Goal: Find specific page/section: Find specific page/section

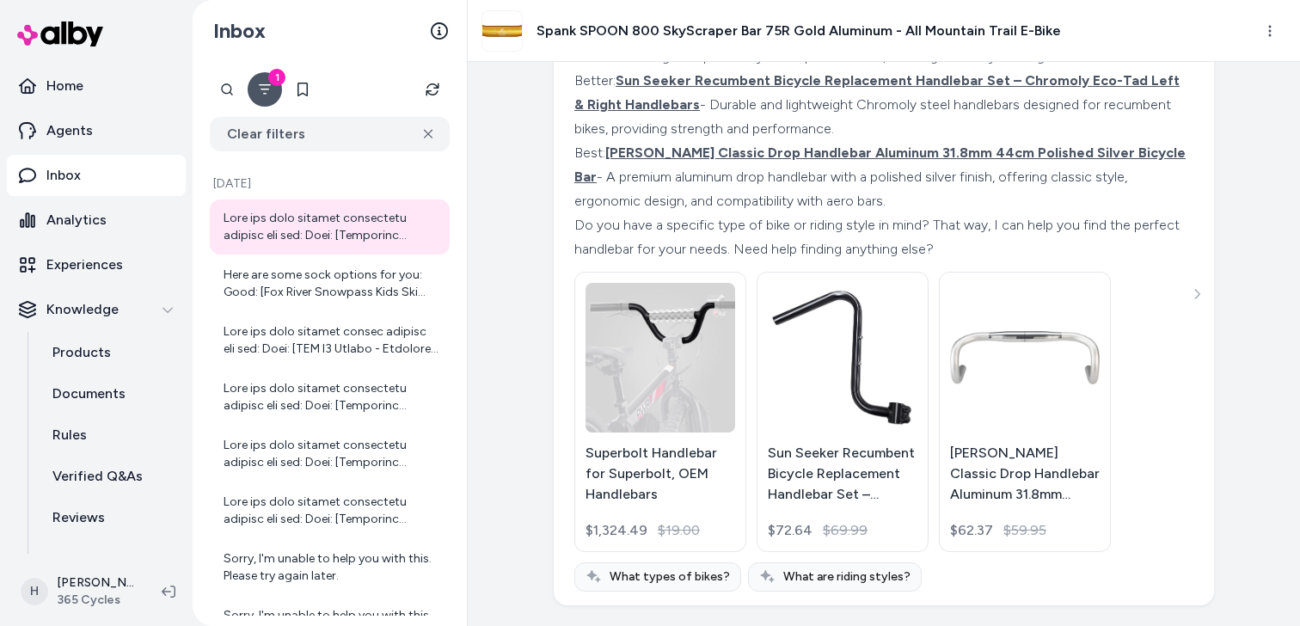
scroll to position [8309, 0]
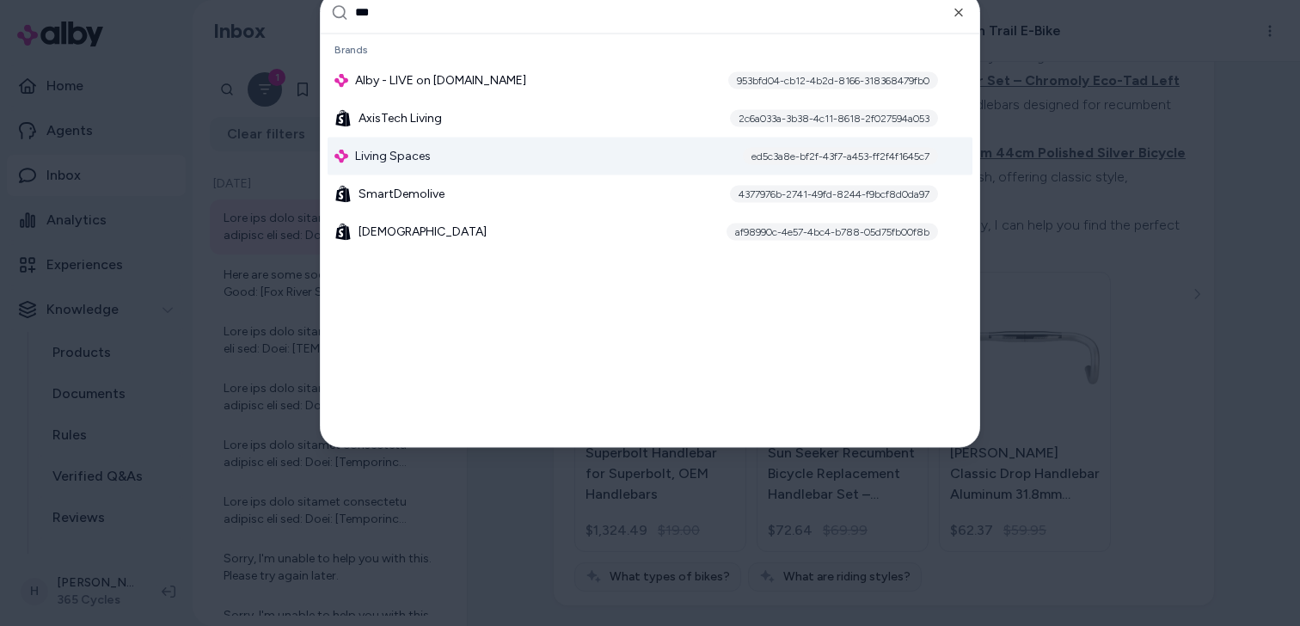
type input "***"
click at [521, 145] on div "Living Spaces ed5c3a8e-bf2f-43f7-a453-ff2f4f1645c7" at bounding box center [650, 156] width 645 height 38
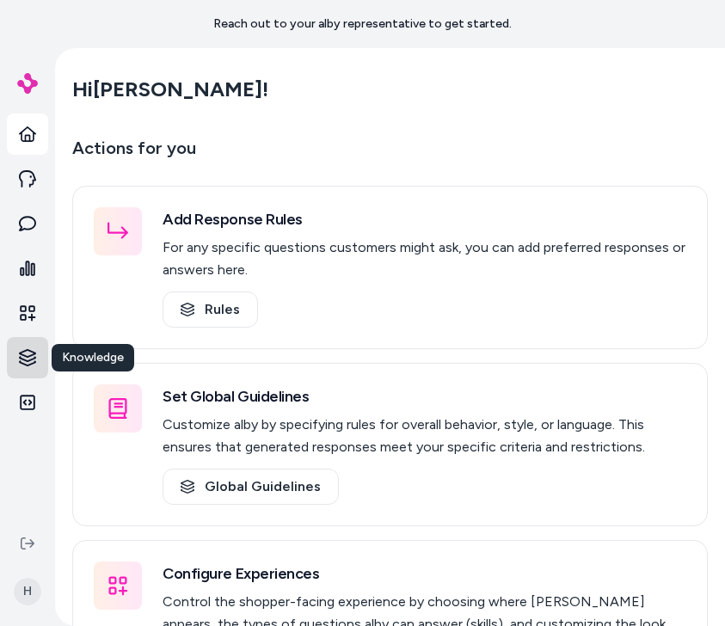
click at [30, 353] on html "Reach out to your alby representative to get started. Home Agents Inbox Analyti…" at bounding box center [362, 313] width 725 height 626
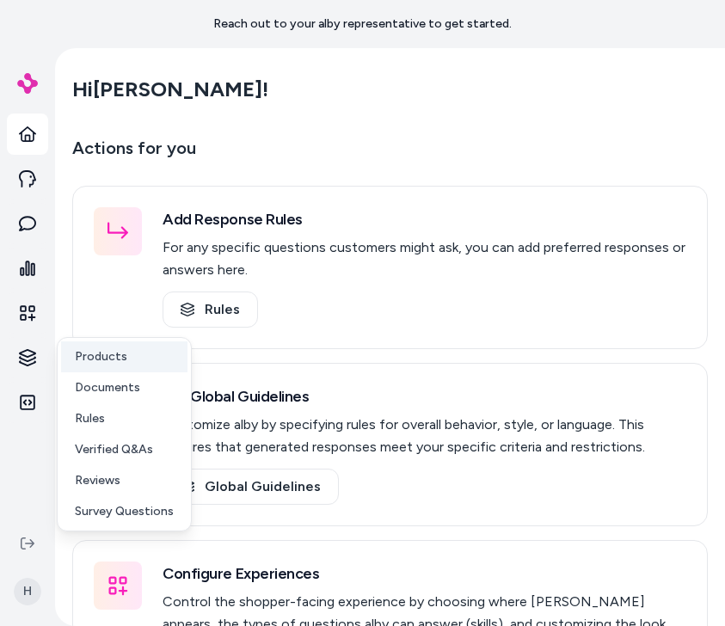
click at [90, 364] on p "Products" at bounding box center [101, 356] width 52 height 17
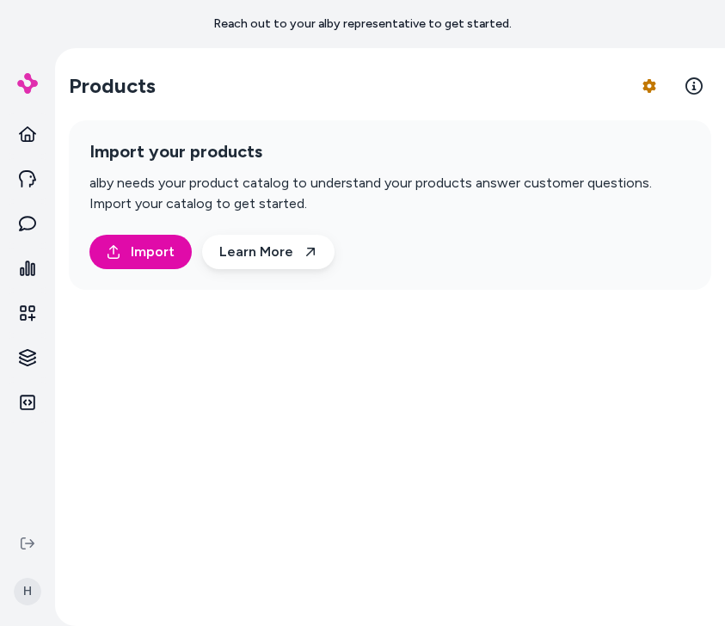
click at [454, 117] on div "Products Product Feed Options Import your products alby needs your product cata…" at bounding box center [390, 337] width 670 height 578
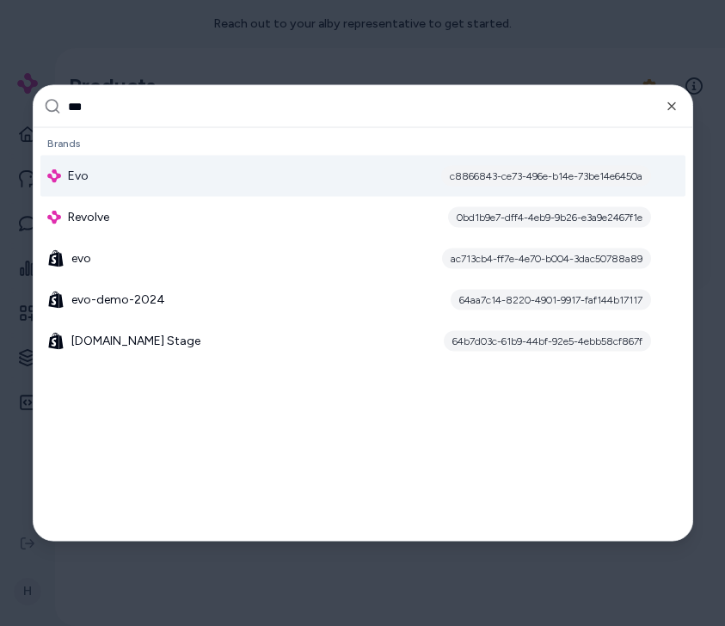
type input "***"
click at [394, 176] on div "Evo c8866843-ce73-496e-b14e-73be14e6450a" at bounding box center [362, 176] width 645 height 41
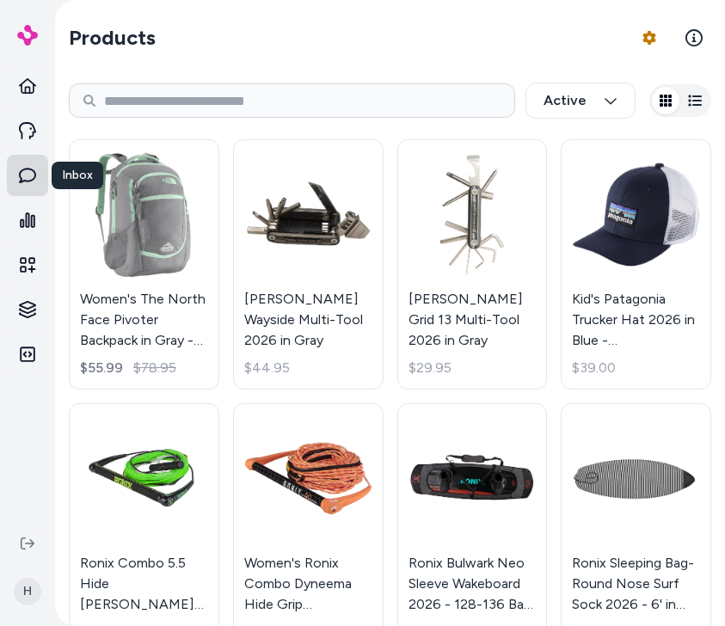
click at [34, 170] on icon at bounding box center [27, 175] width 17 height 15
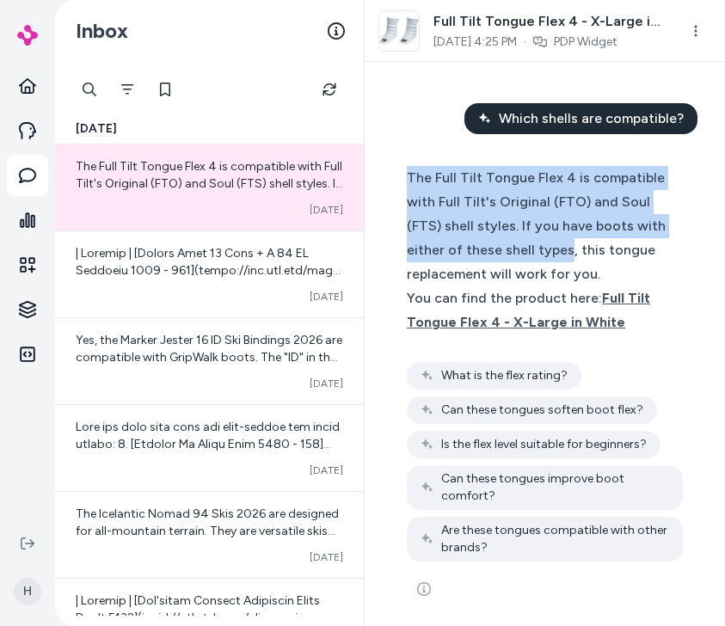
drag, startPoint x: 401, startPoint y: 180, endPoint x: 507, endPoint y: 241, distance: 122.9
click at [507, 241] on div "The Full Tilt Tongue Flex 4 is compatible with Full Tilt's Original (FTO) and S…" at bounding box center [544, 386] width 305 height 463
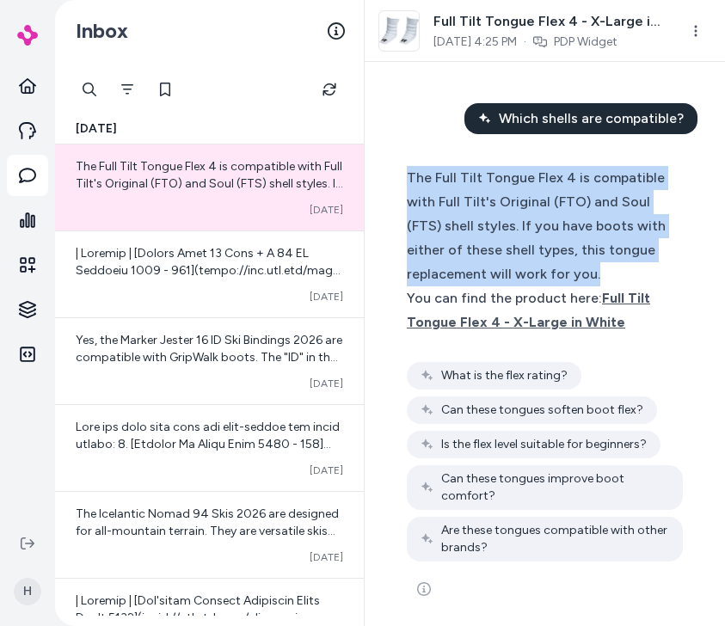
drag, startPoint x: 514, startPoint y: 281, endPoint x: 409, endPoint y: 179, distance: 146.5
click at [409, 179] on div "The Full Tilt Tongue Flex 4 is compatible with Full Tilt's Original (FTO) and S…" at bounding box center [545, 226] width 276 height 120
click at [522, 276] on div "The Full Tilt Tongue Flex 4 is compatible with Full Tilt's Original (FTO) and S…" at bounding box center [545, 226] width 276 height 120
drag, startPoint x: 534, startPoint y: 278, endPoint x: 404, endPoint y: 169, distance: 169.1
click at [403, 169] on div "The Full Tilt Tongue Flex 4 is compatible with Full Tilt's Original (FTO) and S…" at bounding box center [544, 386] width 305 height 463
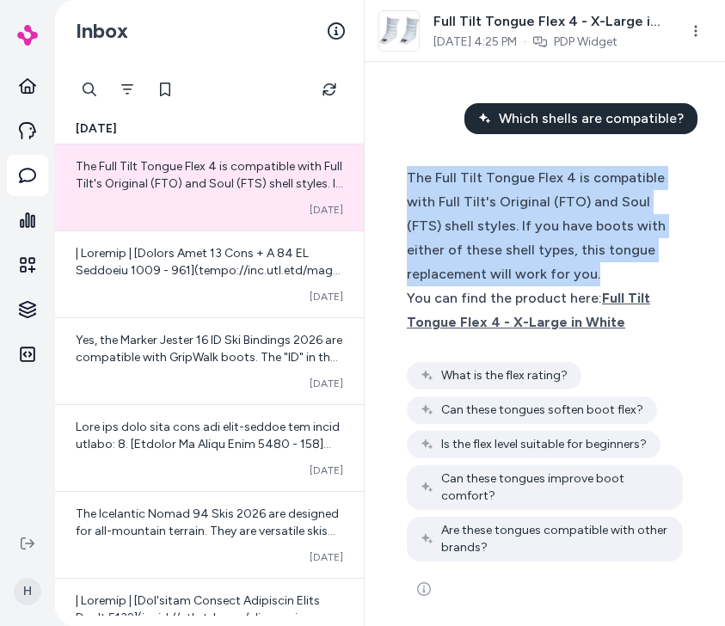
click at [404, 169] on div "The Full Tilt Tongue Flex 4 is compatible with Full Tilt's Original (FTO) and S…" at bounding box center [544, 386] width 305 height 463
drag, startPoint x: 403, startPoint y: 181, endPoint x: 558, endPoint y: 292, distance: 190.9
click at [558, 293] on div "The Full Tilt Tongue Flex 4 is compatible with Full Tilt's Original (FTO) and S…" at bounding box center [544, 386] width 305 height 463
click at [564, 278] on div "The Full Tilt Tongue Flex 4 is compatible with Full Tilt's Original (FTO) and S…" at bounding box center [545, 226] width 276 height 120
drag, startPoint x: 557, startPoint y: 278, endPoint x: 408, endPoint y: 173, distance: 182.7
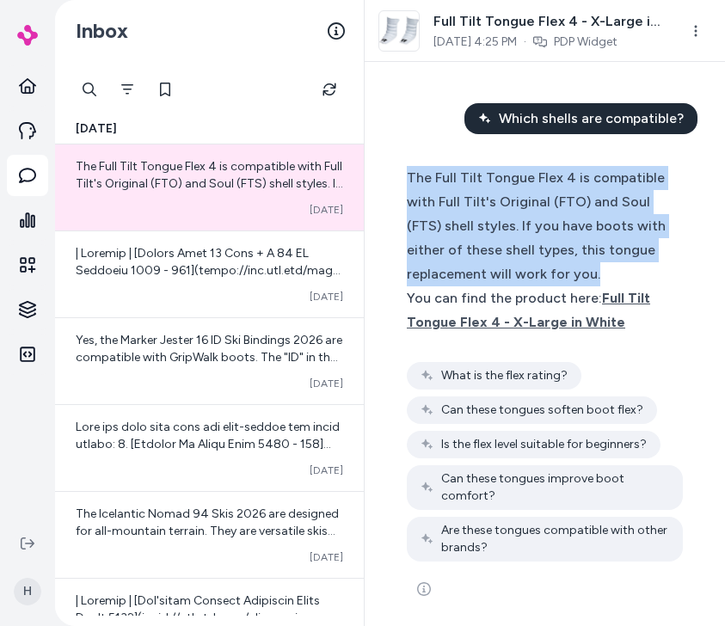
click at [408, 173] on div "The Full Tilt Tongue Flex 4 is compatible with Full Tilt's Original (FTO) and S…" at bounding box center [545, 226] width 276 height 120
drag, startPoint x: 406, startPoint y: 173, endPoint x: 552, endPoint y: 286, distance: 185.1
click at [552, 286] on div "The Full Tilt Tongue Flex 4 is compatible with Full Tilt's Original (FTO) and S…" at bounding box center [545, 250] width 276 height 169
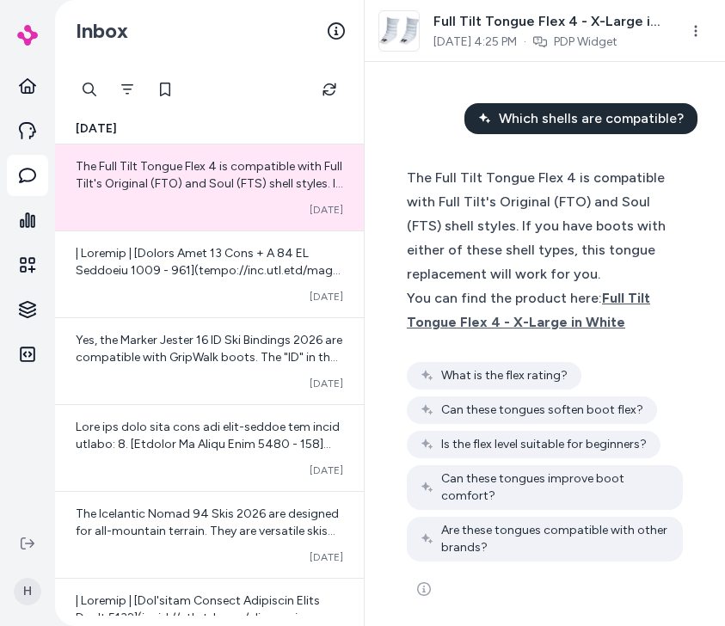
click at [575, 292] on div "You can find the product here: Full Tilt Tongue Flex 4 - X-Large in White" at bounding box center [545, 310] width 276 height 48
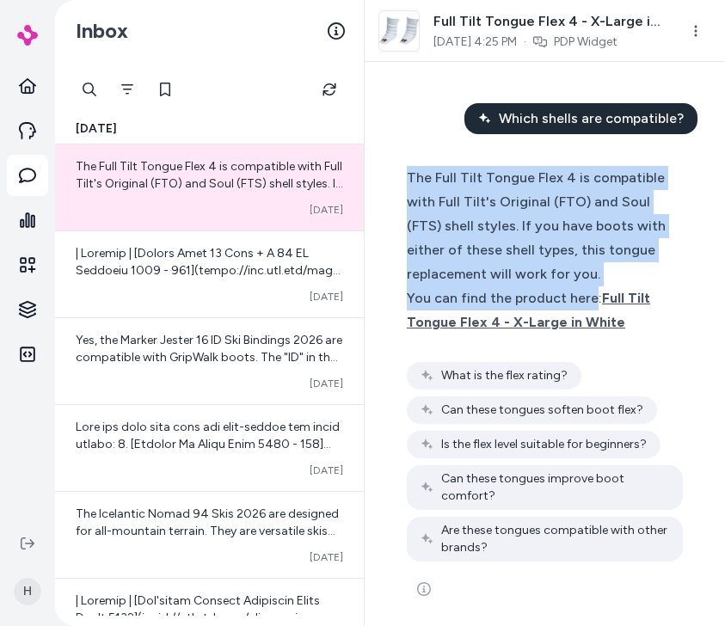
drag, startPoint x: 592, startPoint y: 301, endPoint x: 393, endPoint y: 168, distance: 239.9
click at [393, 168] on div "The Full Tilt Tongue Flex 4 is compatible with Full Tilt's Original (FTO) and S…" at bounding box center [544, 386] width 305 height 463
click at [411, 175] on div "The Full Tilt Tongue Flex 4 is compatible with Full Tilt's Original (FTO) and S…" at bounding box center [545, 226] width 276 height 120
drag, startPoint x: 404, startPoint y: 175, endPoint x: 590, endPoint y: 295, distance: 220.9
click at [590, 295] on div "The Full Tilt Tongue Flex 4 is compatible with Full Tilt's Original (FTO) and S…" at bounding box center [544, 386] width 305 height 463
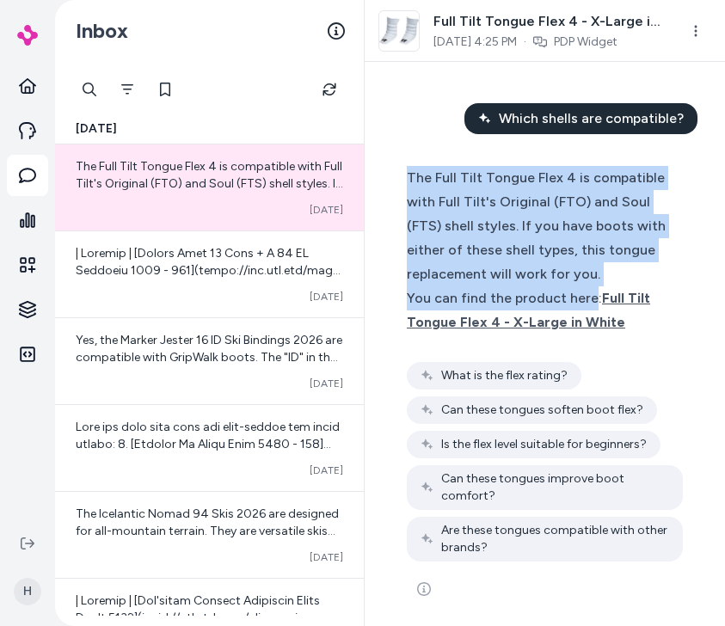
click at [580, 270] on div "The Full Tilt Tongue Flex 4 is compatible with Full Tilt's Original (FTO) and S…" at bounding box center [545, 226] width 276 height 120
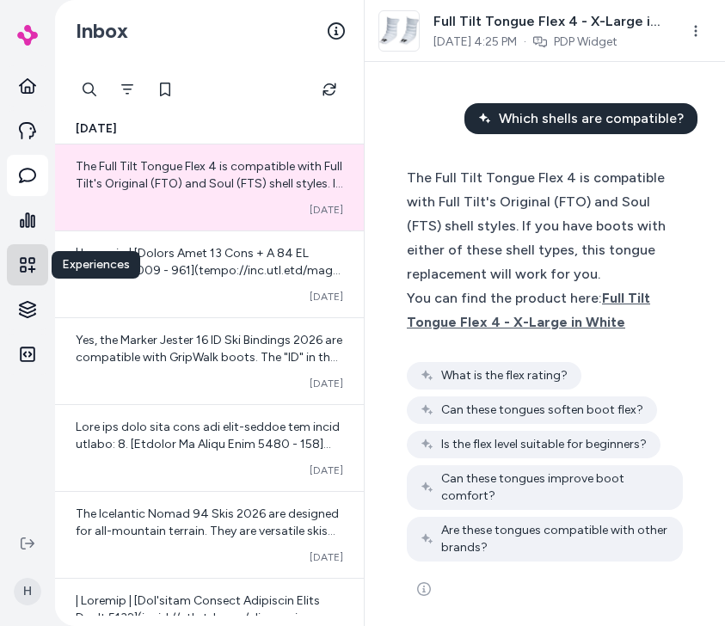
click at [34, 251] on link "Experiences" at bounding box center [27, 264] width 41 height 41
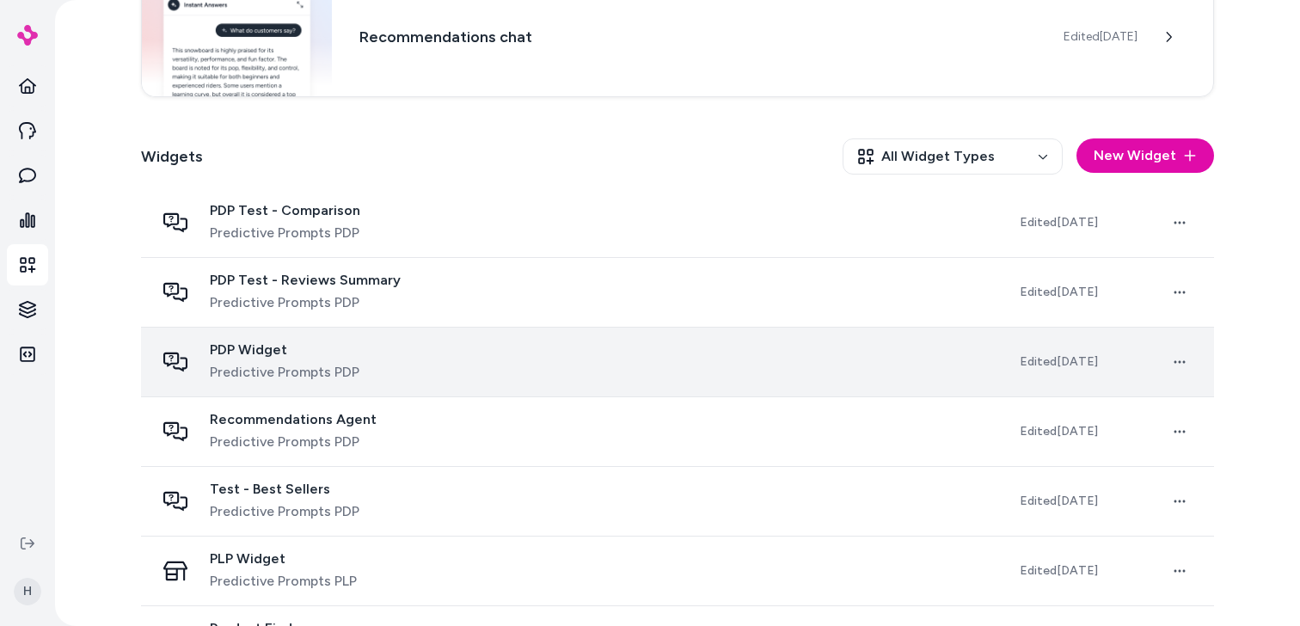
scroll to position [454, 0]
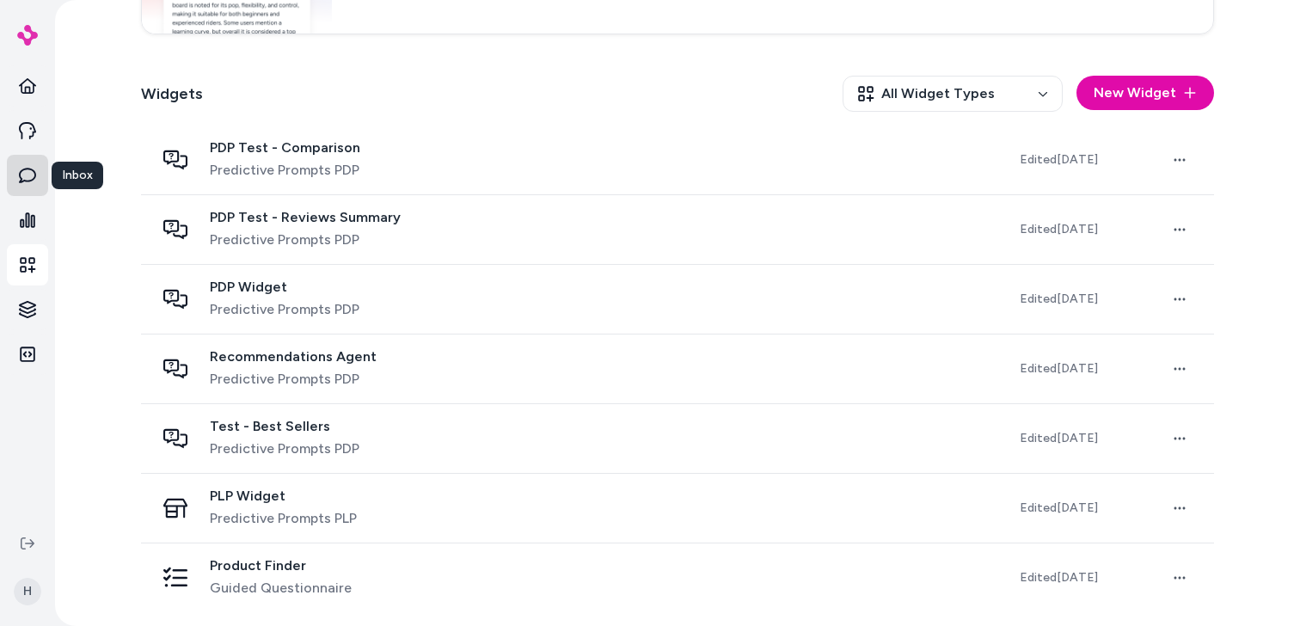
click at [37, 180] on link "Inbox" at bounding box center [27, 175] width 41 height 41
